Goal: Task Accomplishment & Management: Manage account settings

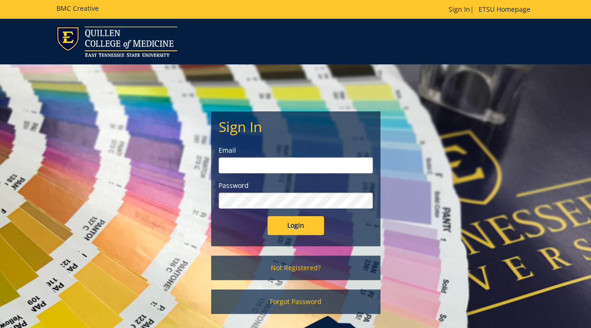
click at [262, 165] on input "email" at bounding box center [295, 165] width 154 height 16
click at [267, 216] on input "Login" at bounding box center [295, 225] width 56 height 19
type input "[EMAIL_ADDRESS][DOMAIN_NAME]"
click at [267, 216] on input "Login" at bounding box center [295, 225] width 56 height 19
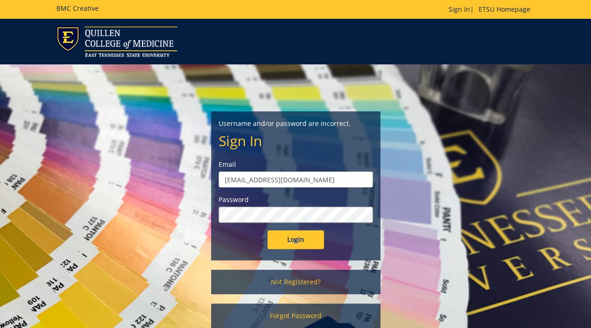
click at [267, 230] on input "Login" at bounding box center [295, 239] width 56 height 19
click at [456, 8] on link "Sign In" at bounding box center [459, 9] width 22 height 9
